Goal: Task Accomplishment & Management: Use online tool/utility

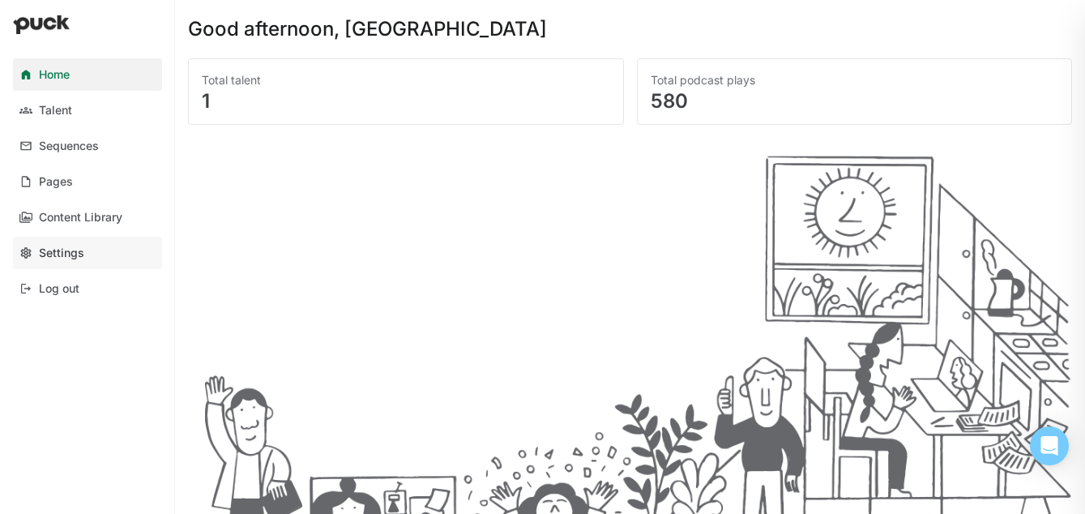
click at [53, 245] on link "Settings" at bounding box center [87, 253] width 149 height 32
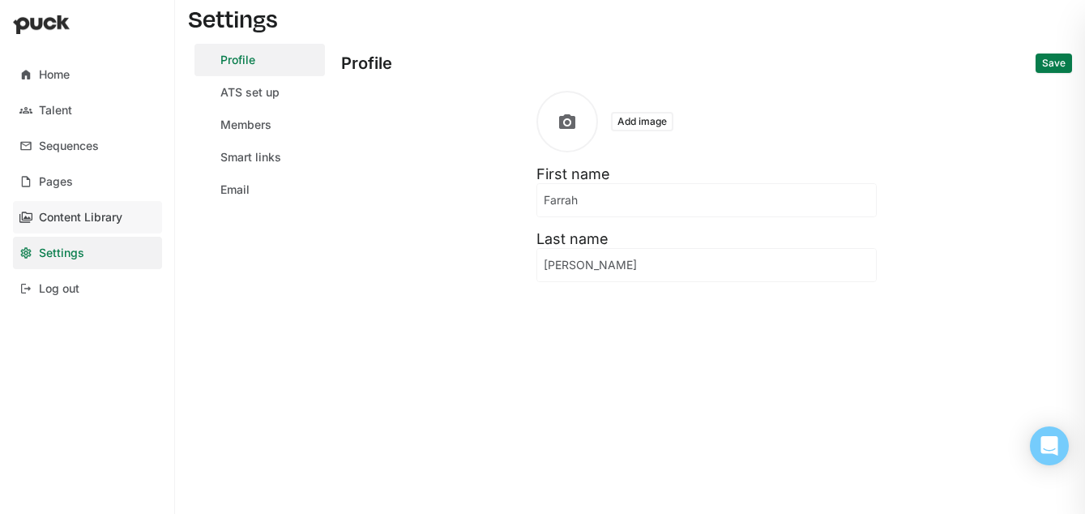
click at [62, 218] on div "Content Library" at bounding box center [80, 218] width 83 height 14
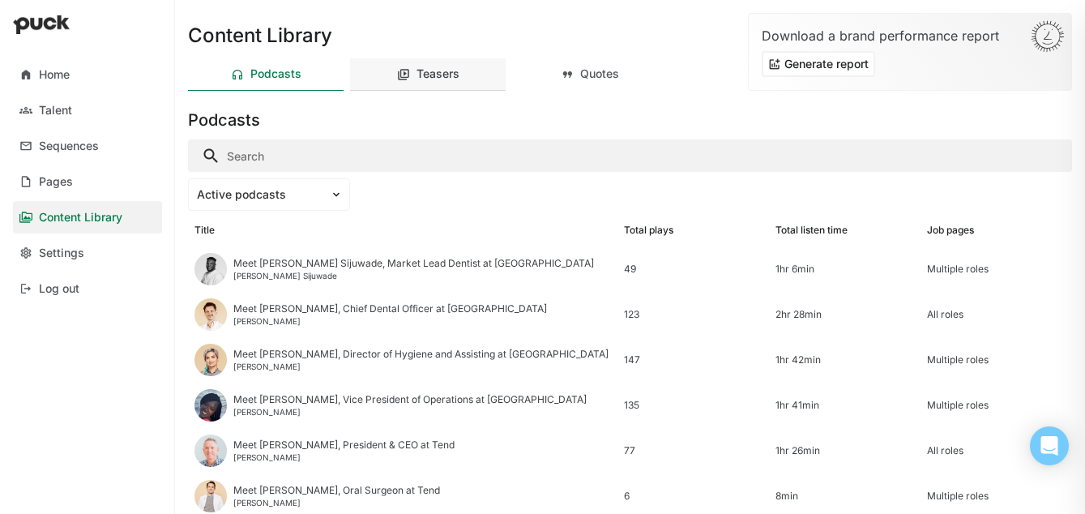
click at [443, 76] on div "Teasers" at bounding box center [438, 74] width 43 height 14
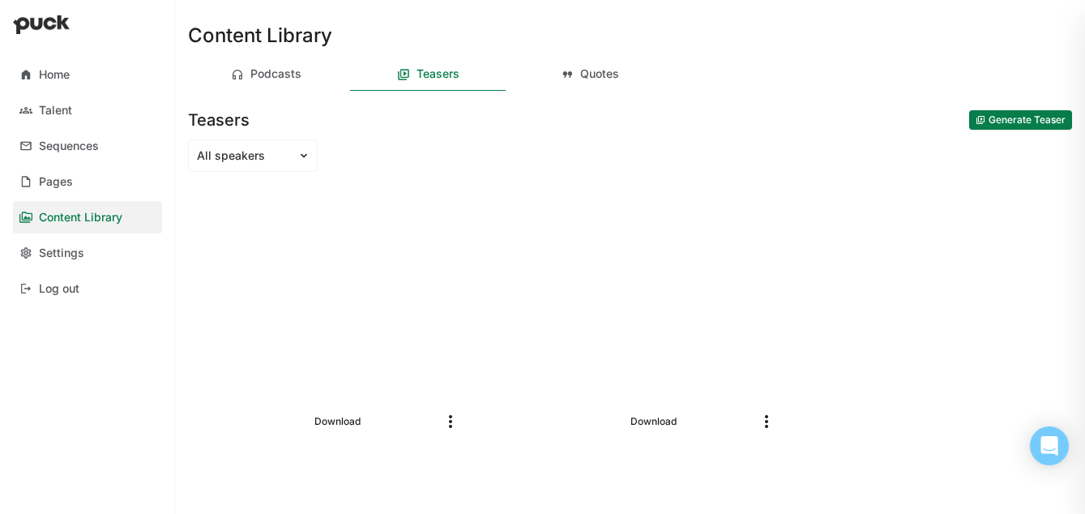
click at [452, 417] on img "More options" at bounding box center [450, 421] width 19 height 19
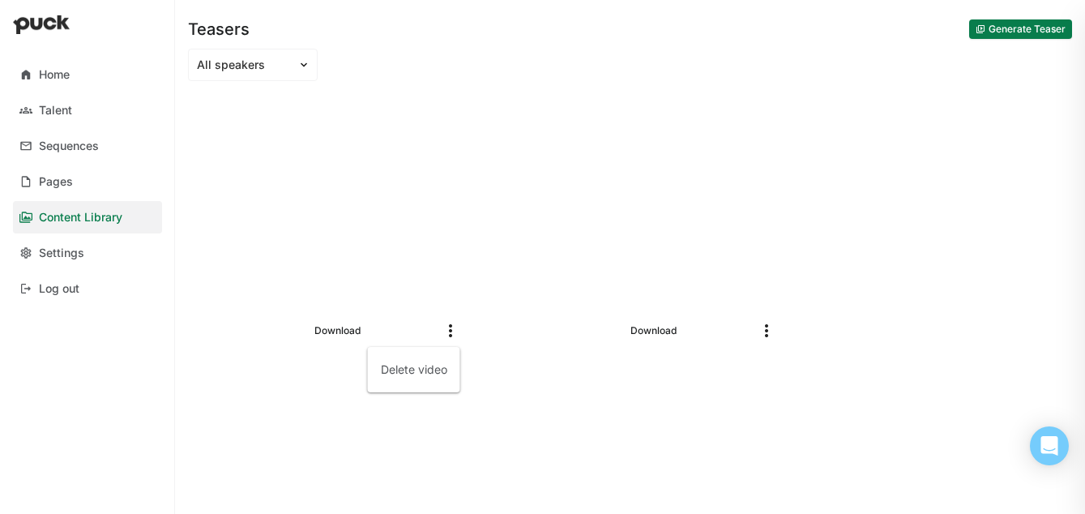
scroll to position [82, 0]
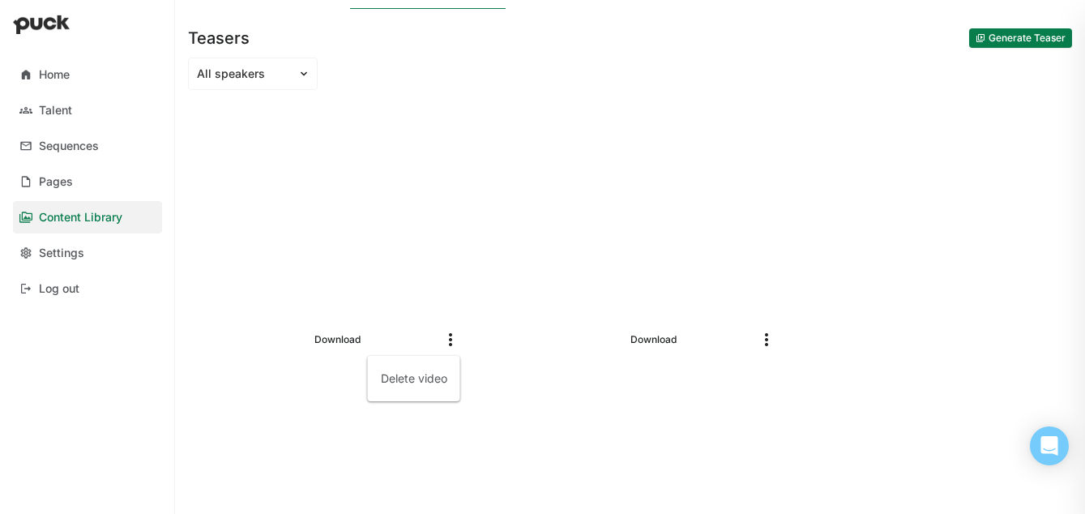
click at [1002, 32] on button "Generate Teaser" at bounding box center [1021, 37] width 103 height 19
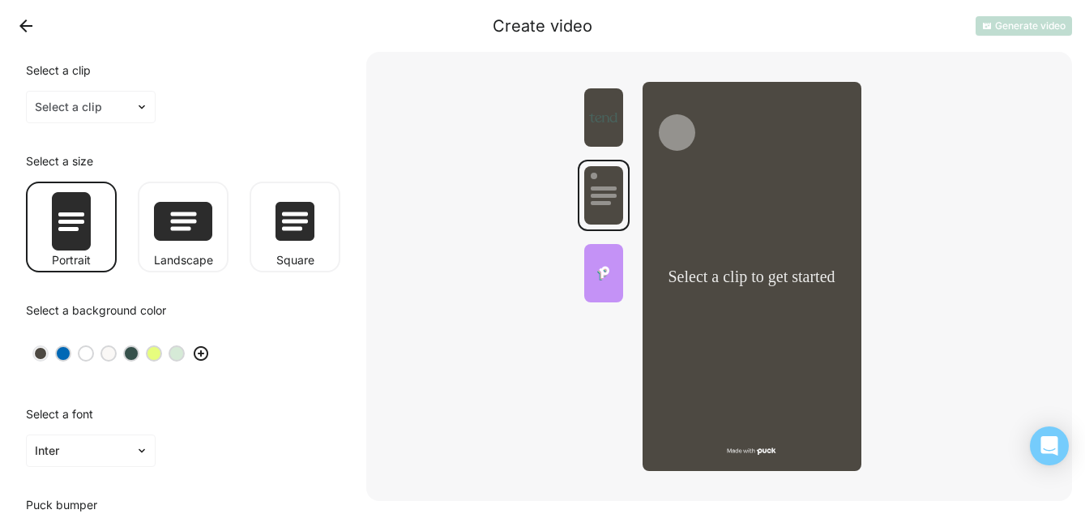
scroll to position [83, 0]
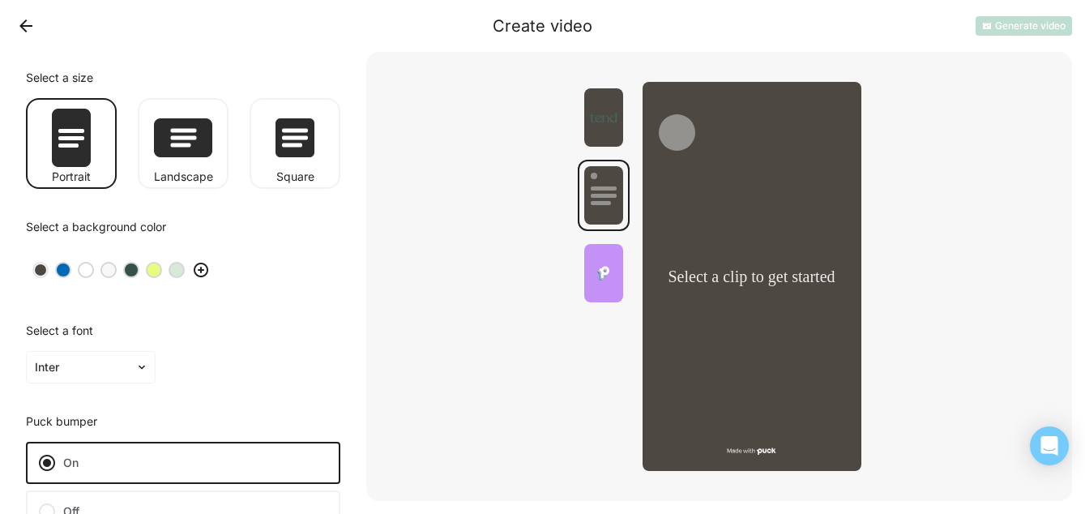
click at [179, 272] on div at bounding box center [176, 269] width 11 height 11
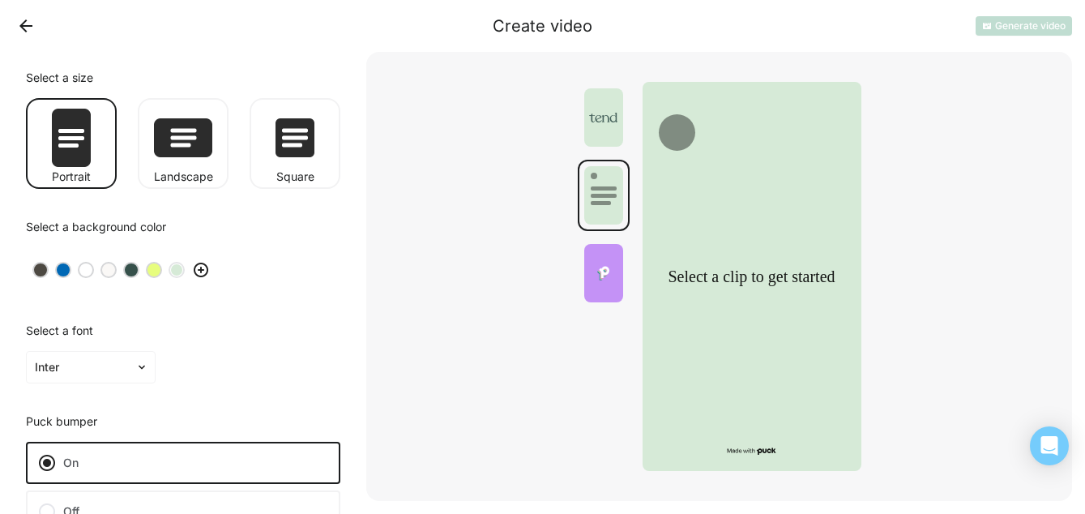
scroll to position [164, 0]
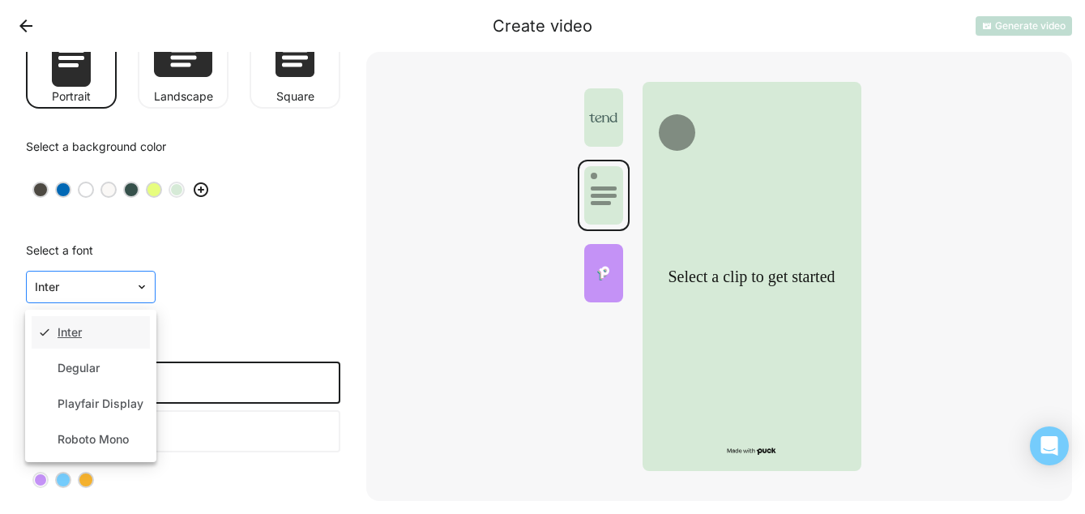
click at [144, 289] on img at bounding box center [141, 286] width 13 height 13
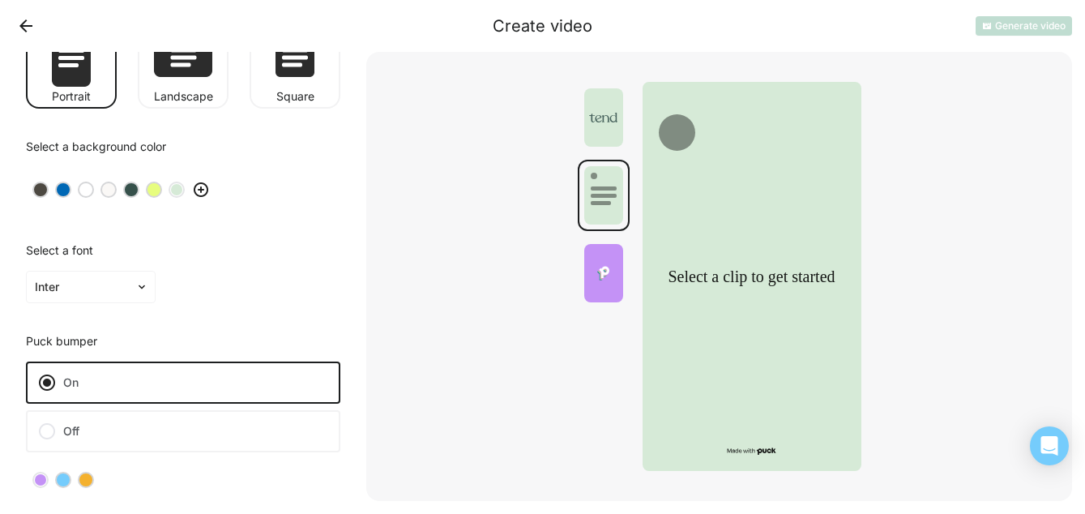
click at [229, 282] on div "Select a font Inter" at bounding box center [183, 274] width 340 height 84
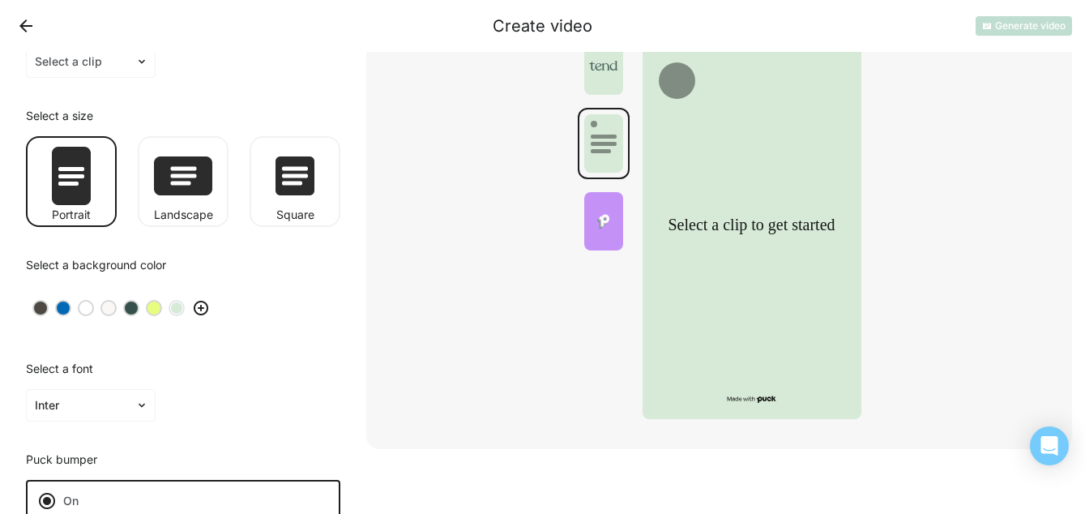
scroll to position [0, 0]
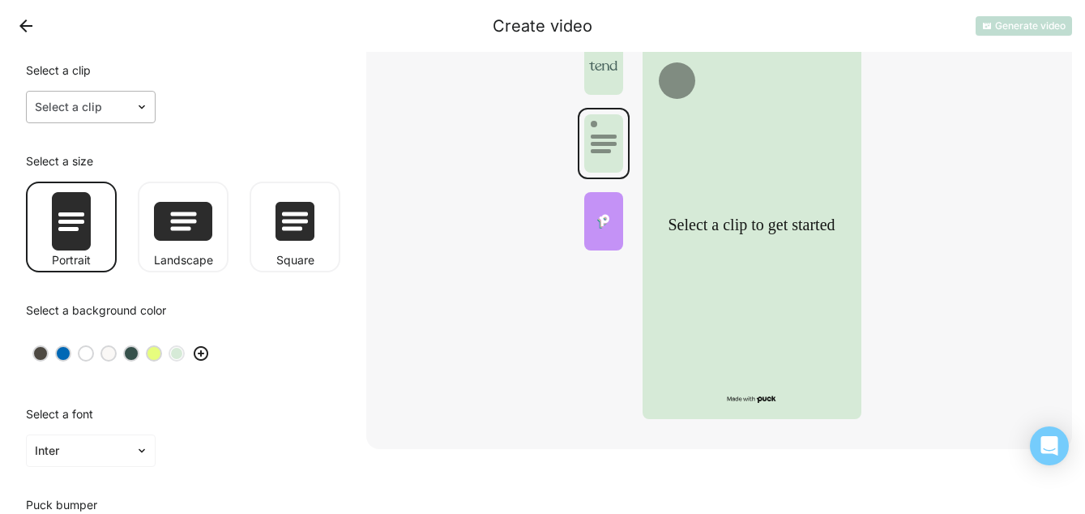
click at [143, 109] on img at bounding box center [141, 107] width 13 height 13
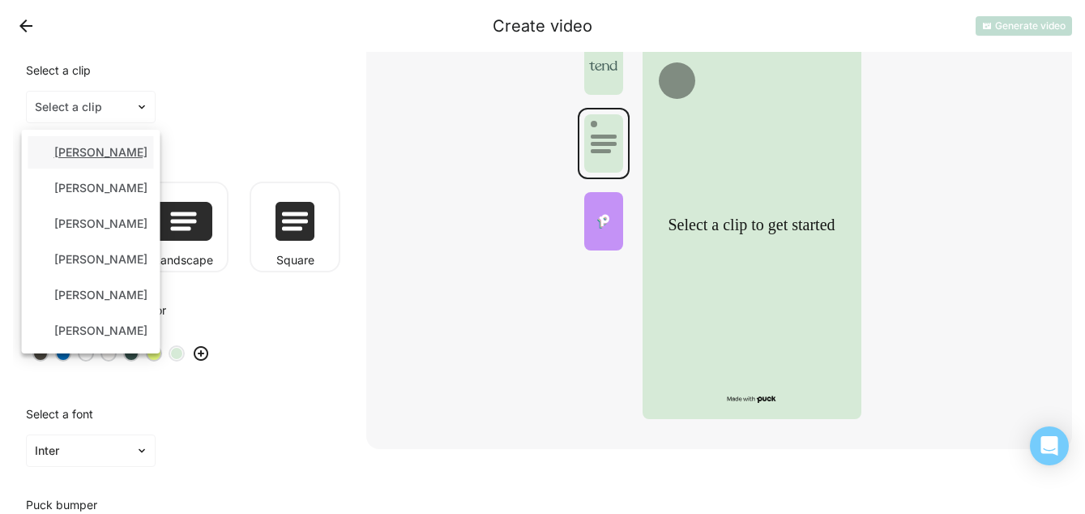
click at [79, 159] on div "Azka Zafar" at bounding box center [100, 153] width 93 height 14
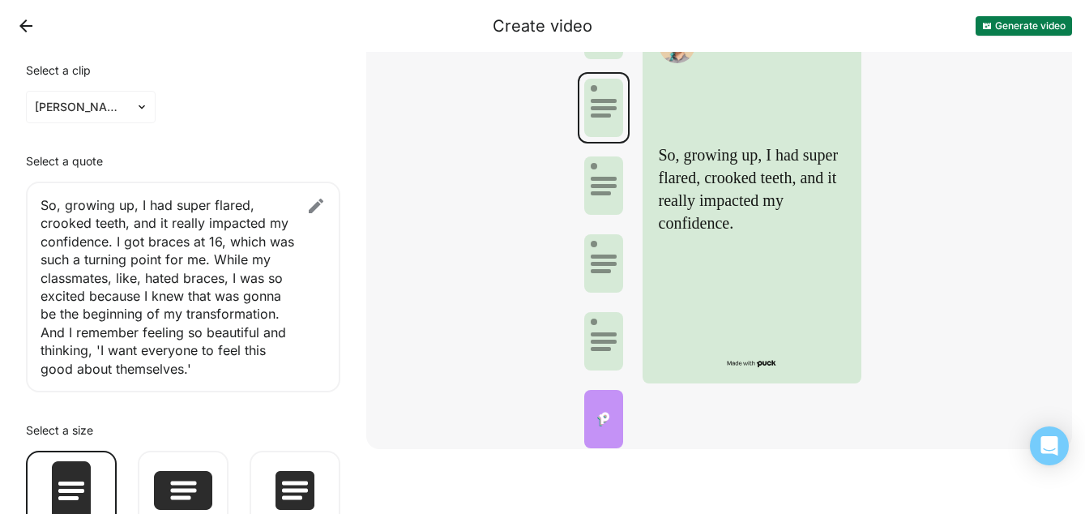
click at [31, 24] on button "Back" at bounding box center [26, 26] width 26 height 26
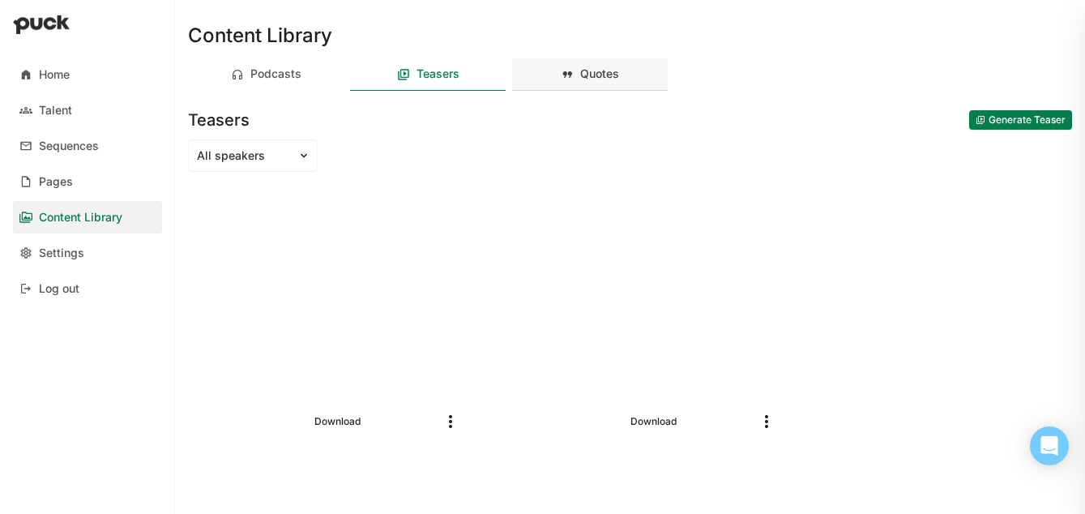
click at [599, 80] on div "Quotes" at bounding box center [599, 74] width 39 height 14
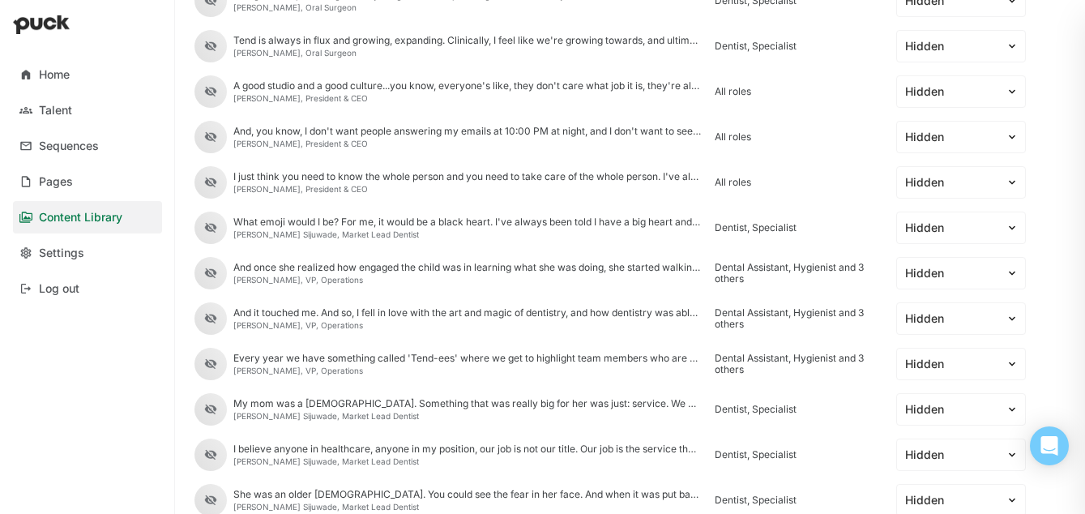
scroll to position [1096, 0]
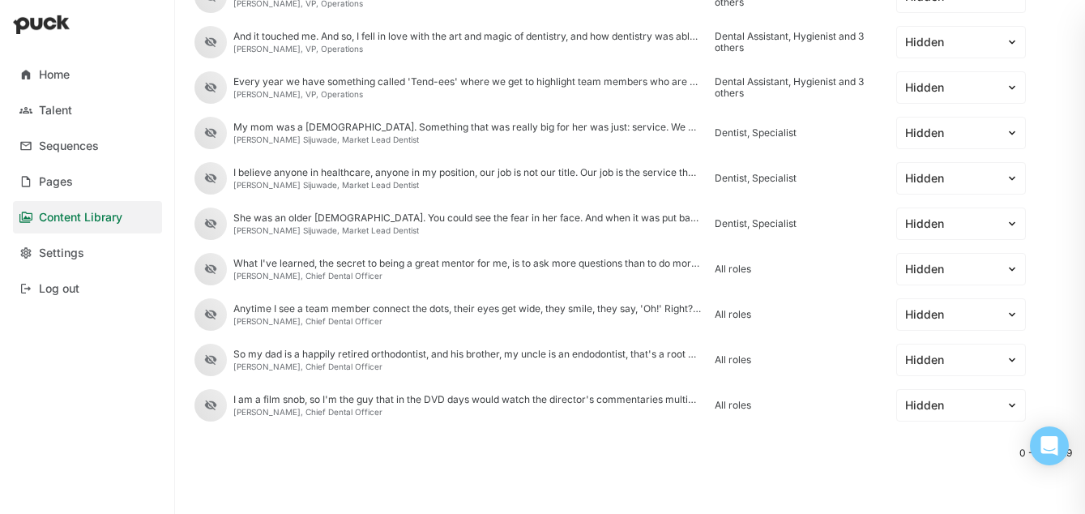
click at [736, 220] on div "Dentist, Specialist" at bounding box center [799, 223] width 169 height 11
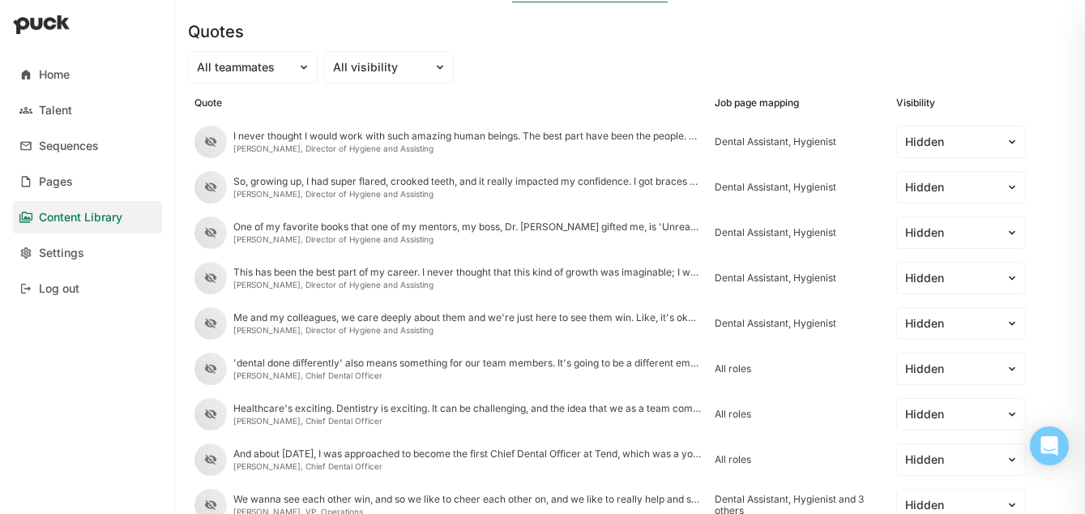
scroll to position [0, 0]
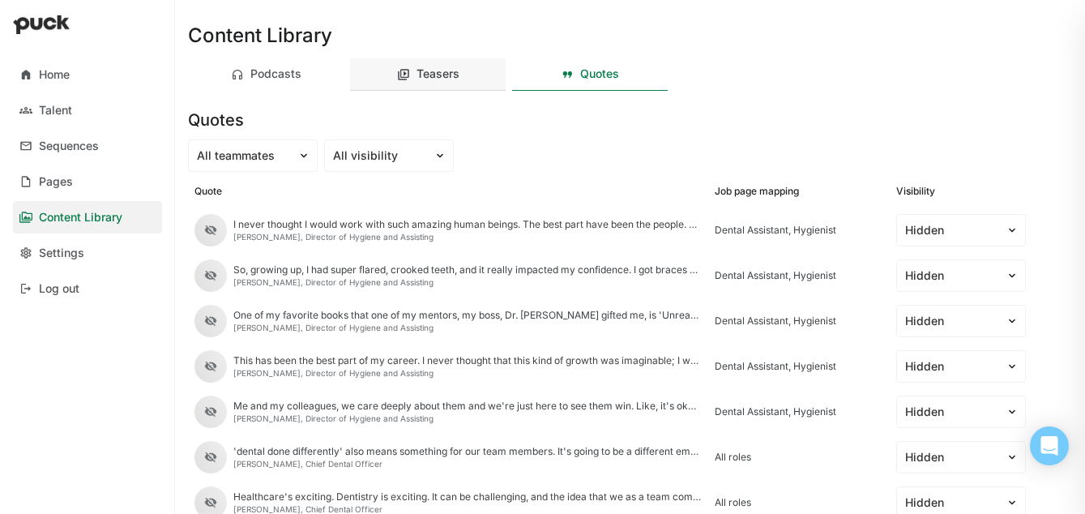
click at [438, 69] on div "Teasers" at bounding box center [438, 74] width 43 height 14
